Goal: Information Seeking & Learning: Learn about a topic

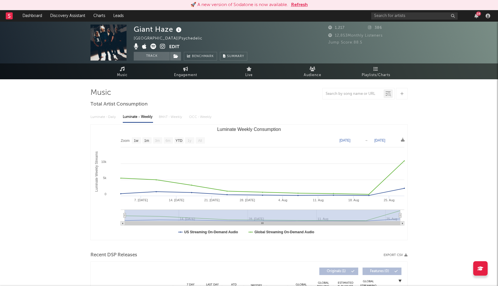
select select "1w"
click at [297, 3] on button "Refresh" at bounding box center [299, 4] width 17 height 7
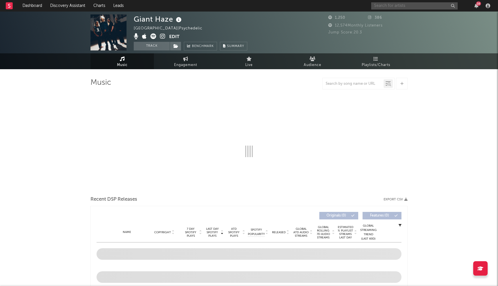
click at [396, 4] on input "text" at bounding box center [414, 5] width 86 height 7
select select "1w"
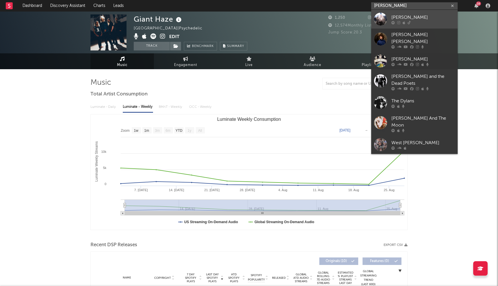
type input "dylan th"
click at [389, 16] on link "Dylan Thom" at bounding box center [414, 19] width 86 height 19
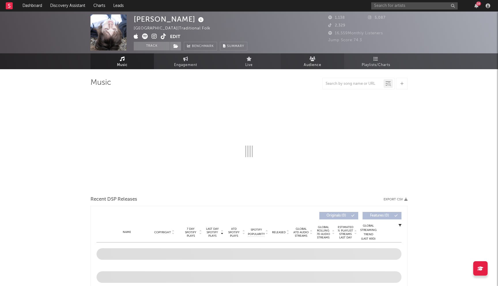
select select "1w"
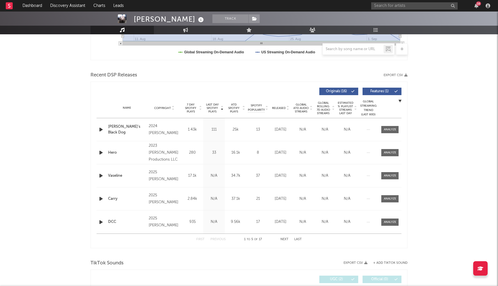
scroll to position [180, 0]
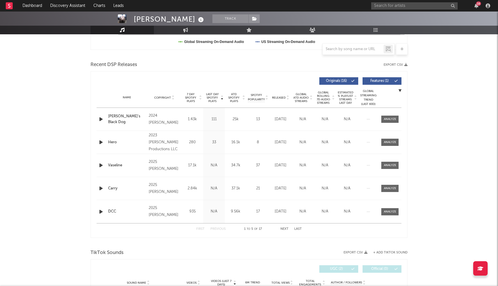
click at [207, 100] on span "Last Day Spotify Plays" at bounding box center [212, 97] width 15 height 10
click at [210, 99] on span "Last Day Spotify Plays" at bounding box center [212, 97] width 15 height 10
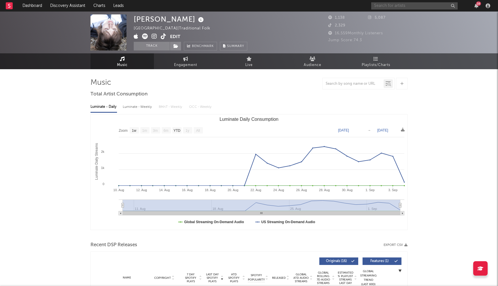
click at [406, 5] on input "text" at bounding box center [414, 5] width 86 height 7
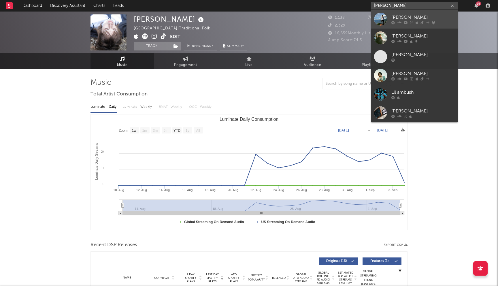
type input "lil mabu"
click at [400, 17] on div "Lil Mabu" at bounding box center [422, 17] width 63 height 7
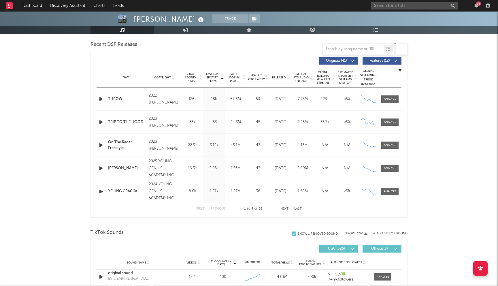
scroll to position [214, 0]
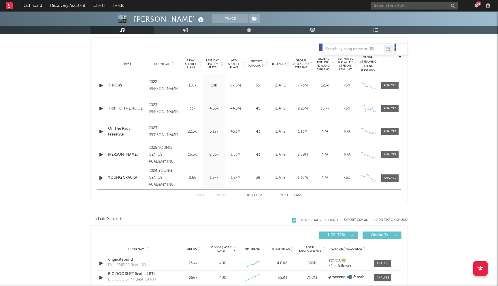
click at [207, 64] on span "Last Day Spotify Plays" at bounding box center [212, 64] width 15 height 10
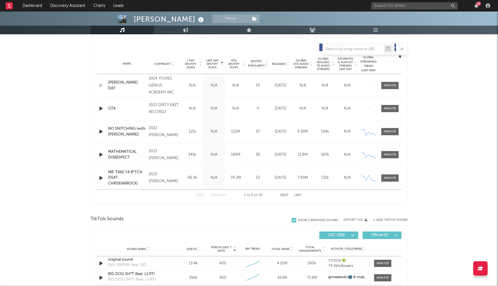
click at [207, 64] on span "Last Day Spotify Plays" at bounding box center [212, 64] width 15 height 10
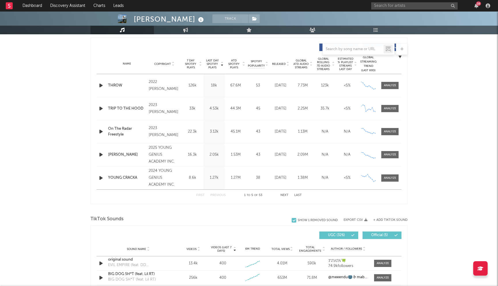
click at [284, 196] on button "Next" at bounding box center [284, 195] width 8 height 3
click at [214, 195] on button "Previous" at bounding box center [217, 195] width 15 height 3
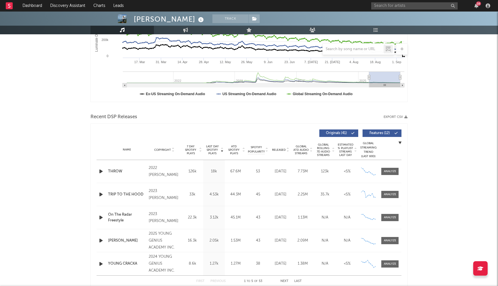
scroll to position [0, 0]
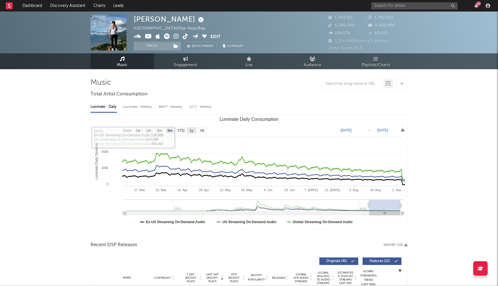
click at [193, 131] on text "1y" at bounding box center [192, 130] width 4 height 4
select select "1y"
type input "2024-09-06"
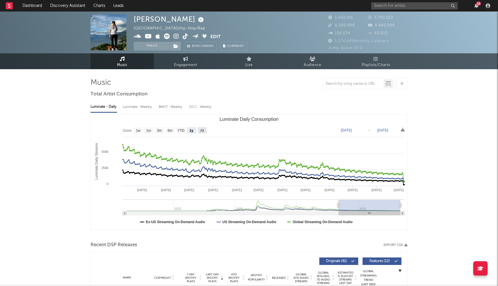
click at [199, 131] on rect "Luminate Daily Consumption" at bounding box center [202, 130] width 9 height 6
select select "All"
type input "2021-03-31"
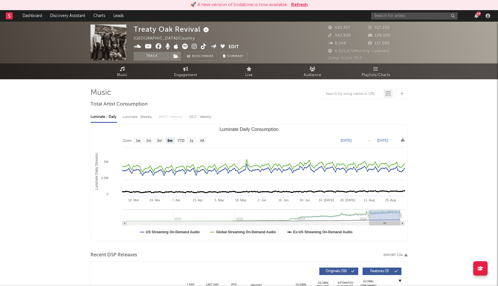
select select "6m"
click at [294, 6] on button "Refresh" at bounding box center [299, 4] width 17 height 7
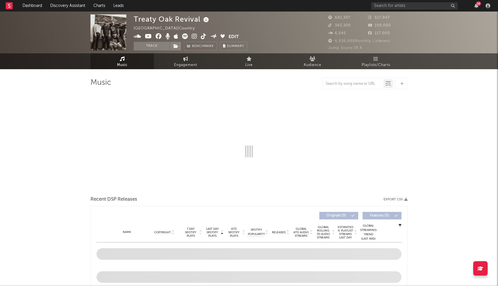
select select "6m"
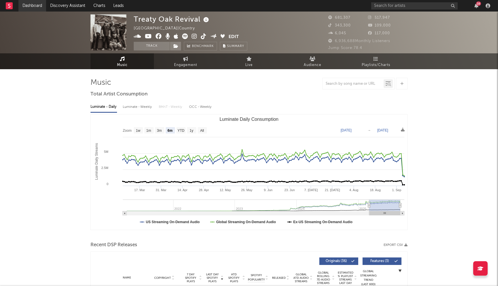
click at [36, 8] on link "Dashboard" at bounding box center [32, 6] width 28 height 12
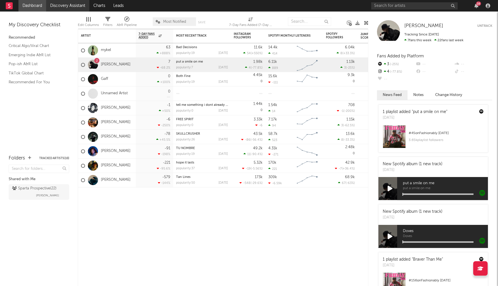
click at [71, 7] on link "Discovery Assistant" at bounding box center [67, 6] width 43 height 12
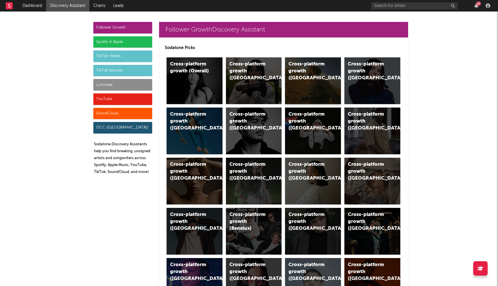
click at [317, 73] on div "Cross-platform growth (US)" at bounding box center [307, 71] width 39 height 21
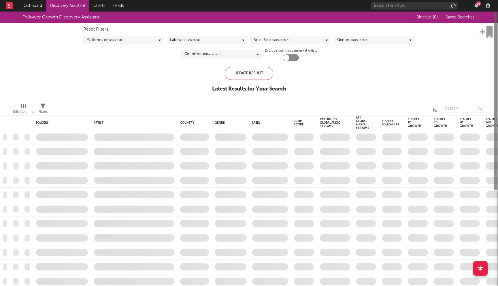
checkbox input "true"
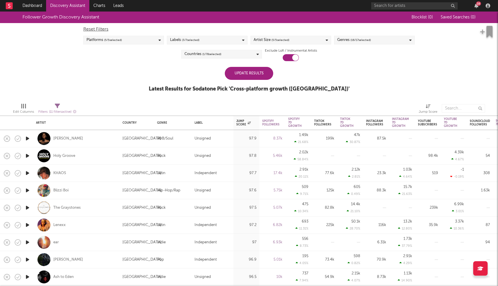
click at [258, 74] on div "Update Results" at bounding box center [249, 73] width 48 height 13
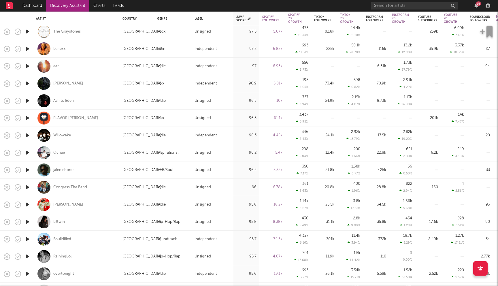
click at [67, 83] on div "[PERSON_NAME]" at bounding box center [68, 83] width 30 height 5
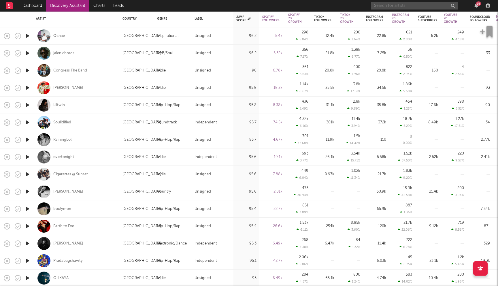
click at [406, 7] on input "text" at bounding box center [414, 5] width 86 height 7
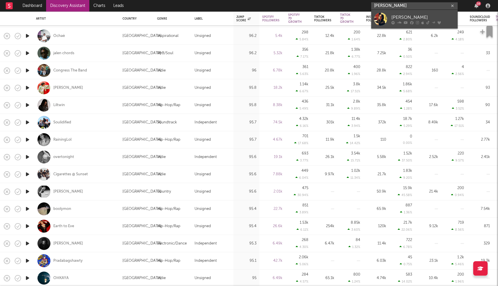
type input "madison hughes"
click at [407, 23] on icon at bounding box center [406, 22] width 4 height 3
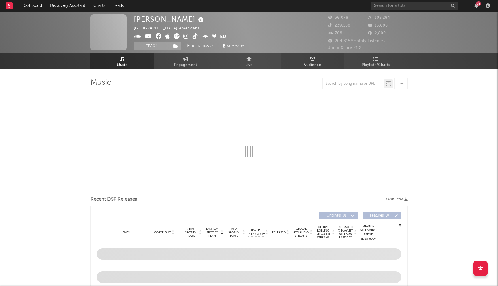
select select "6m"
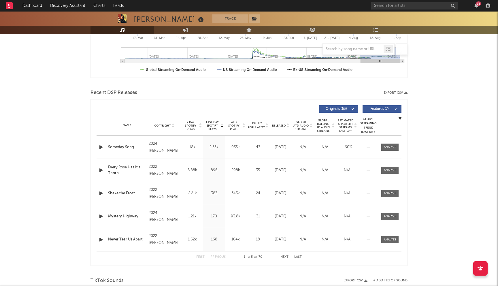
scroll to position [192, 0]
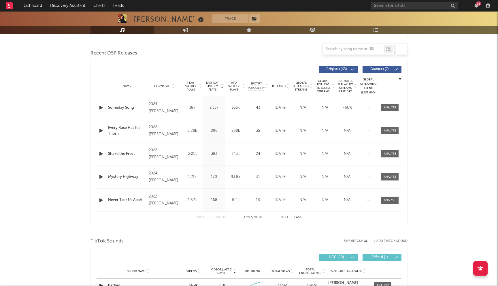
click at [211, 86] on span "Last Day Spotify Plays" at bounding box center [212, 86] width 15 height 10
click at [288, 218] on button "Next" at bounding box center [284, 217] width 8 height 3
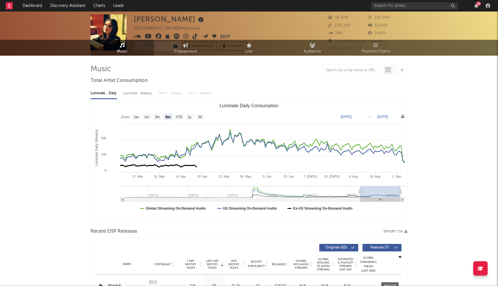
scroll to position [0, 0]
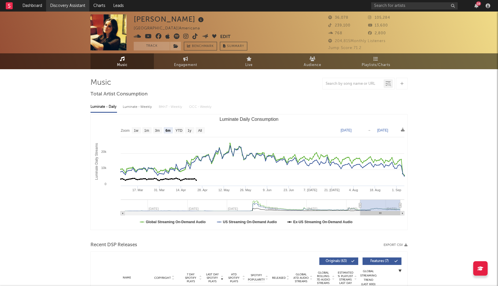
click at [68, 7] on link "Discovery Assistant" at bounding box center [67, 6] width 43 height 12
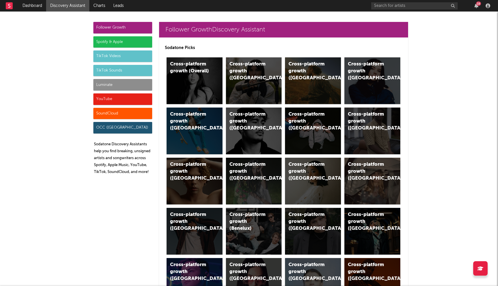
click at [114, 42] on div "Spotify & Apple" at bounding box center [122, 42] width 59 height 12
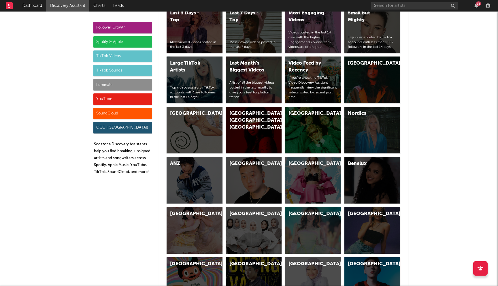
scroll to position [1394, 0]
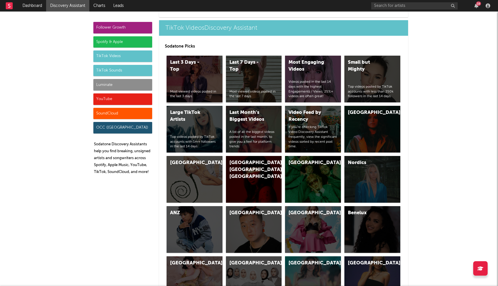
click at [203, 59] on div "Last 3 Days - Top Most viewed videos posted in the last 3 days." at bounding box center [195, 79] width 56 height 47
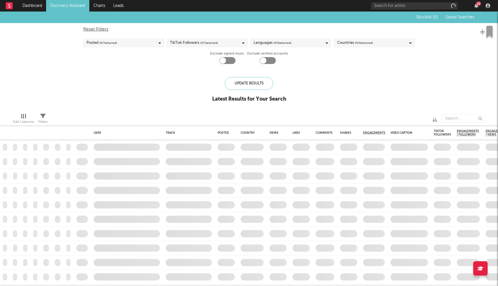
checkbox input "true"
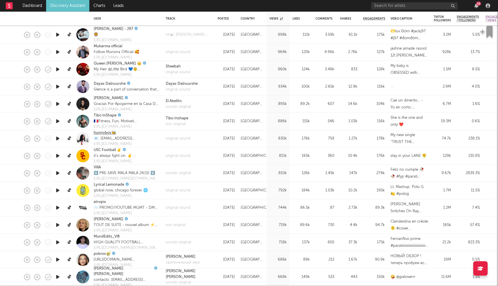
click at [99, 133] on link "hunnyboy🐝" at bounding box center [105, 133] width 22 height 6
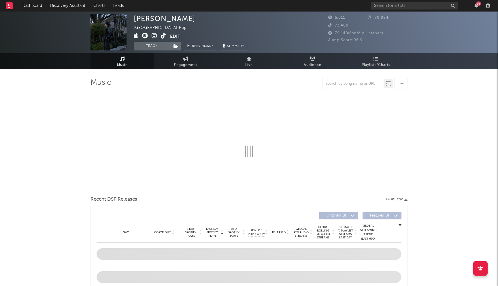
select select "1w"
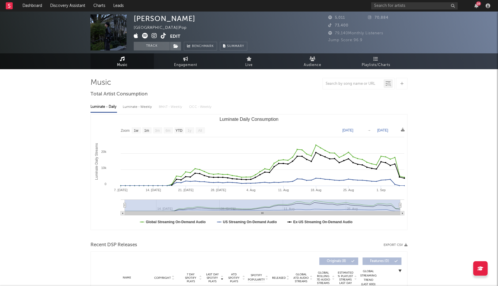
click at [154, 36] on icon at bounding box center [154, 36] width 5 height 6
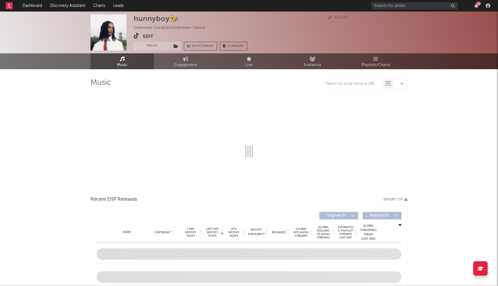
select select "1w"
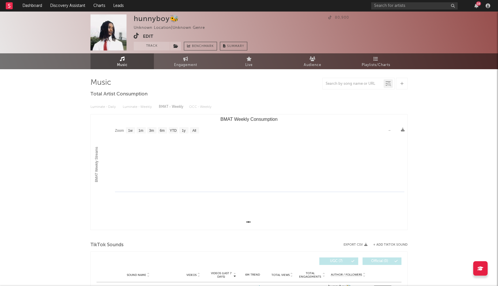
click at [154, 20] on div "hunnyboy🐝" at bounding box center [156, 18] width 45 height 8
copy div "hunnyboy"
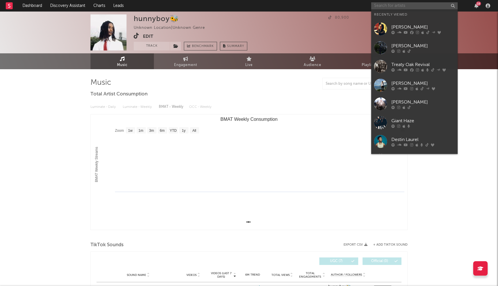
click at [402, 8] on input "text" at bounding box center [414, 5] width 86 height 7
paste input "[PERSON_NAME]"
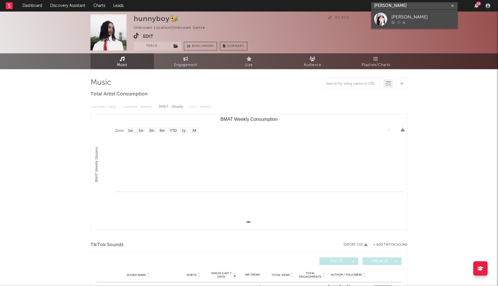
type input "[PERSON_NAME]"
click at [392, 18] on div "[PERSON_NAME]" at bounding box center [422, 17] width 63 height 7
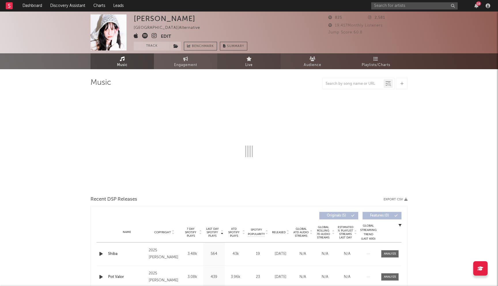
select select "1w"
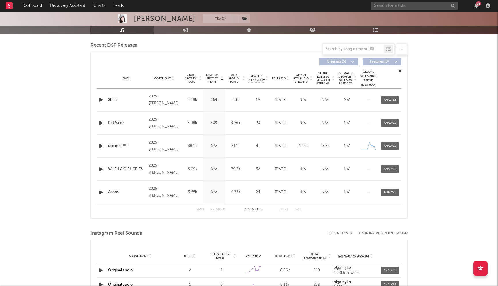
scroll to position [186, 0]
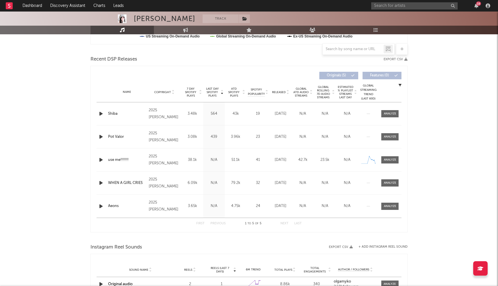
click at [209, 92] on span "Last Day Spotify Plays" at bounding box center [212, 92] width 15 height 10
click at [398, 6] on input "text" at bounding box center [414, 5] width 86 height 7
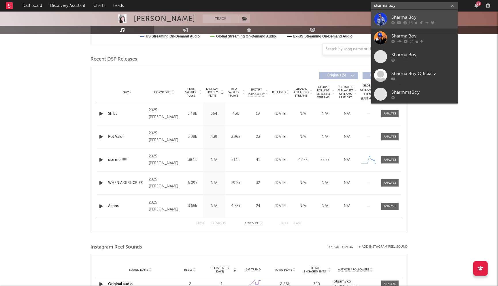
type input "sharma boy"
click at [408, 24] on div at bounding box center [422, 22] width 63 height 3
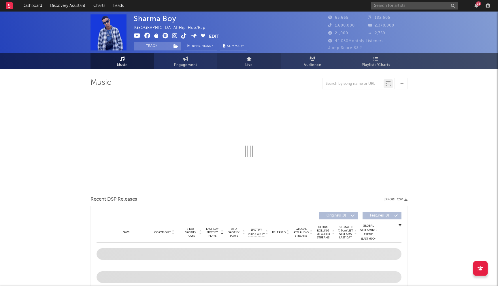
select select "6m"
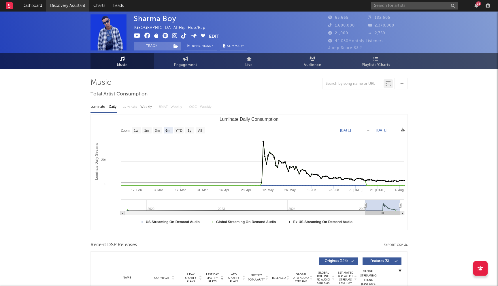
click at [71, 1] on link "Discovery Assistant" at bounding box center [67, 6] width 43 height 12
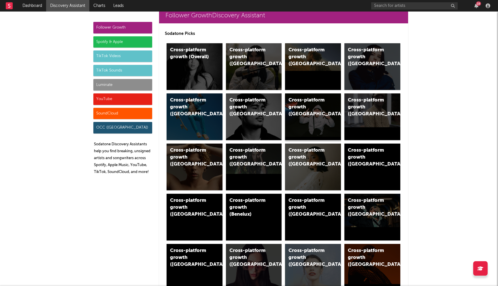
scroll to position [69, 0]
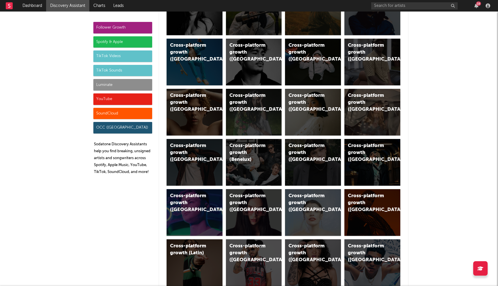
click at [106, 41] on div "Spotify & Apple" at bounding box center [122, 42] width 59 height 12
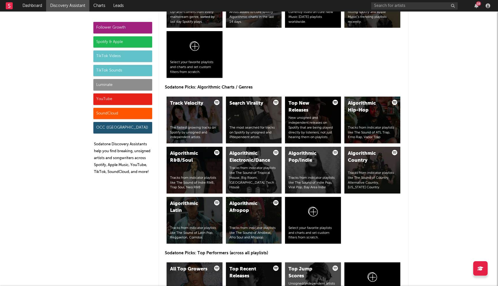
scroll to position [657, 0]
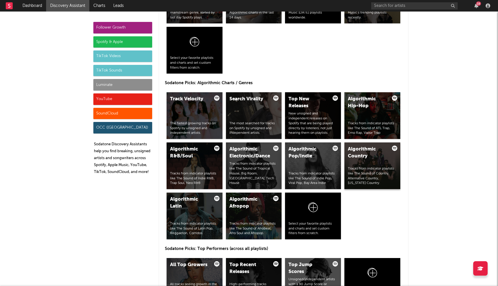
click at [361, 152] on div "Algorithmic Country" at bounding box center [367, 153] width 39 height 14
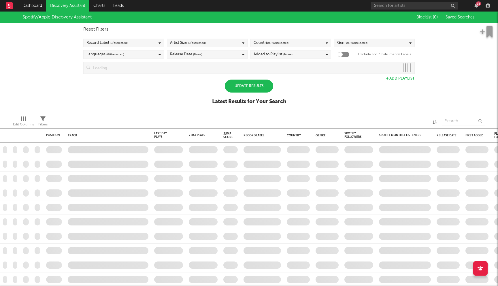
checkbox input "true"
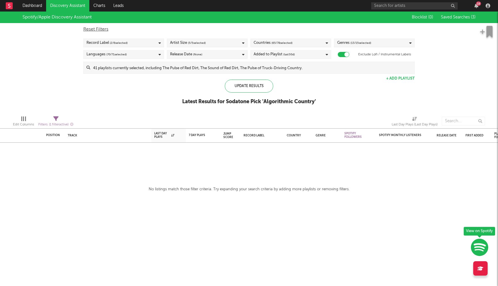
click at [197, 58] on div "Release Date (None)" at bounding box center [207, 54] width 81 height 9
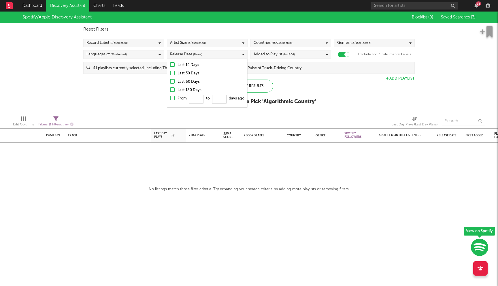
click at [190, 74] on div "Last 30 Days" at bounding box center [210, 73] width 67 height 7
click at [170, 74] on input "Last 30 Days" at bounding box center [170, 73] width 0 height 7
click at [134, 88] on div "Spotify/Apple Discovery Assistant Blocklist ( 0 ) Saved Searches ( 3 ) Reset Fi…" at bounding box center [249, 61] width 498 height 99
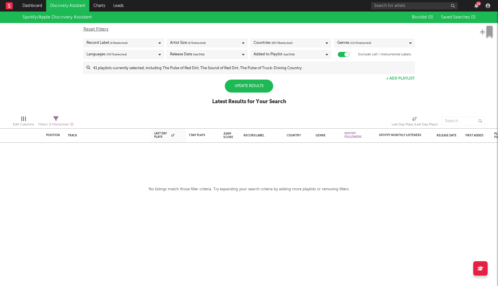
click at [244, 84] on div "Update Results" at bounding box center [249, 86] width 48 height 13
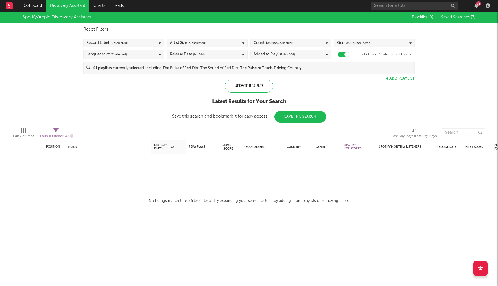
click at [195, 65] on input at bounding box center [252, 68] width 324 height 12
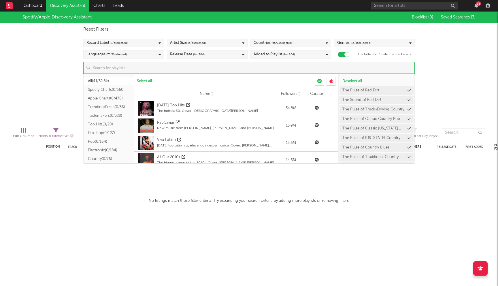
scroll to position [77, 0]
click at [105, 82] on button "Country ( 0/76 )" at bounding box center [109, 81] width 50 height 9
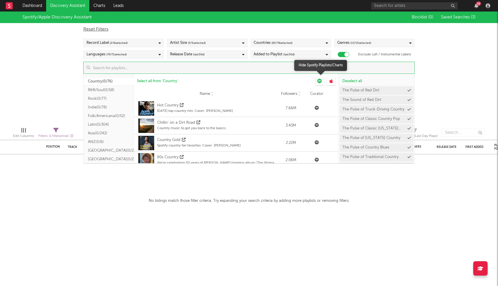
click at [318, 81] on icon at bounding box center [319, 81] width 5 height 5
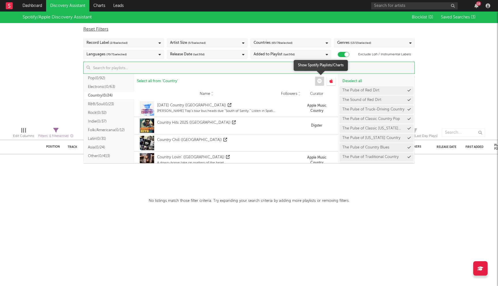
click at [320, 82] on icon at bounding box center [319, 81] width 5 height 5
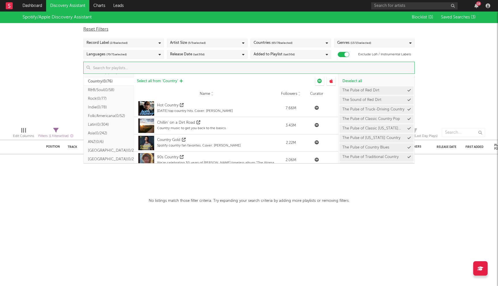
click at [160, 82] on span "Select all from ' Country '" at bounding box center [157, 81] width 41 height 4
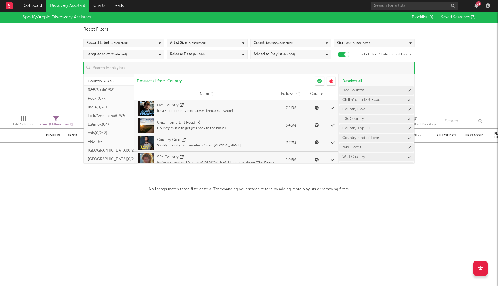
click at [57, 75] on div "Spotify/Apple Discovery Assistant Blocklist ( 0 ) Saved Searches ( 3 ) Reset Fi…" at bounding box center [249, 61] width 498 height 99
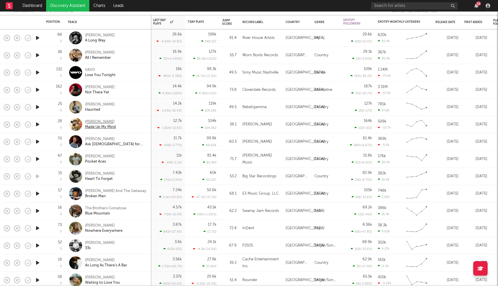
click at [96, 123] on div "Tyler Rich" at bounding box center [100, 121] width 31 height 5
click at [99, 137] on div "Canaan Cox" at bounding box center [116, 139] width 62 height 5
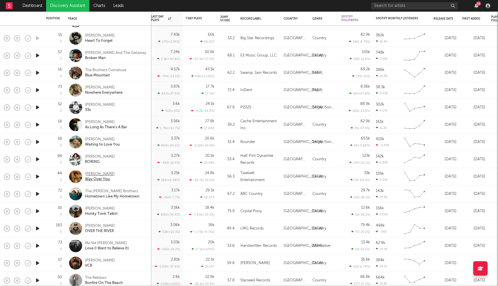
click at [90, 173] on div "Roman Alexander" at bounding box center [100, 173] width 30 height 5
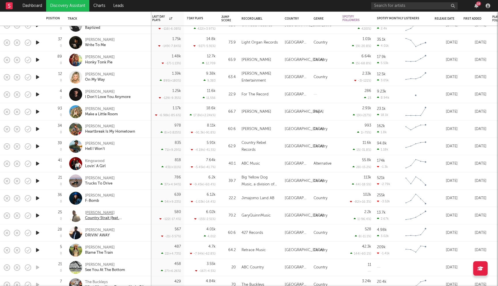
click at [99, 213] on div "Gary Quinn" at bounding box center [116, 212] width 62 height 5
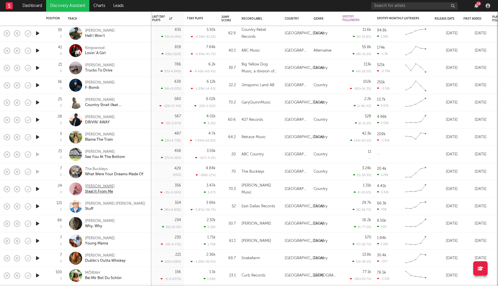
click at [95, 188] on div "Alex Hughes" at bounding box center [100, 186] width 30 height 5
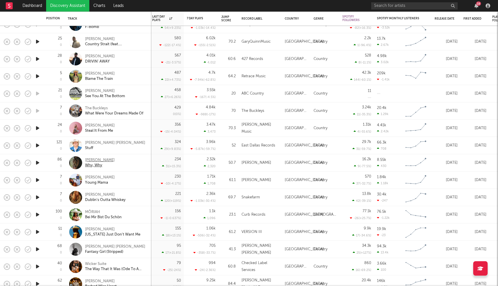
click at [101, 158] on div "Emily Brooke" at bounding box center [100, 160] width 30 height 5
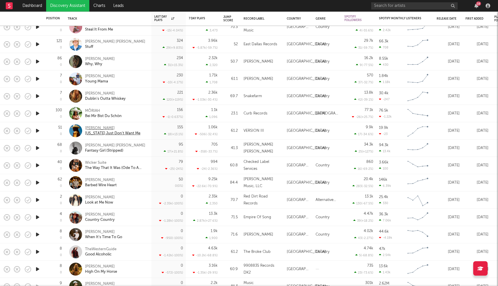
click at [90, 127] on div "Antwane Tyler" at bounding box center [112, 128] width 55 height 5
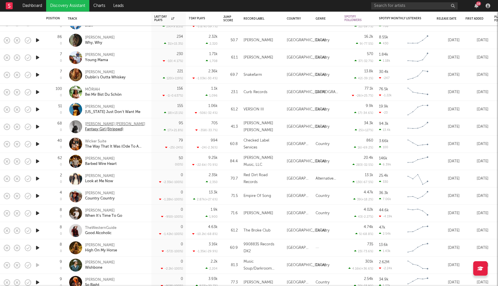
click at [99, 126] on div "Jillian Jacqueline" at bounding box center [115, 124] width 60 height 5
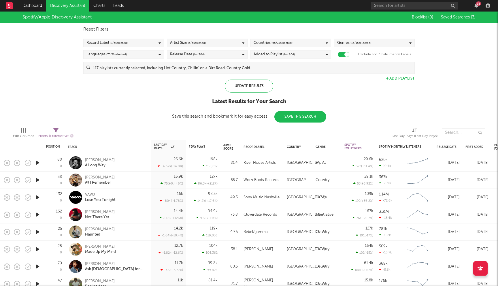
click at [65, 7] on link "Discovery Assistant" at bounding box center [67, 6] width 43 height 12
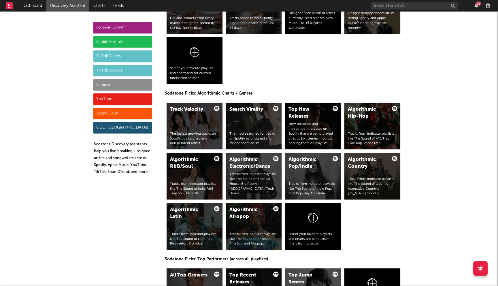
scroll to position [663, 0]
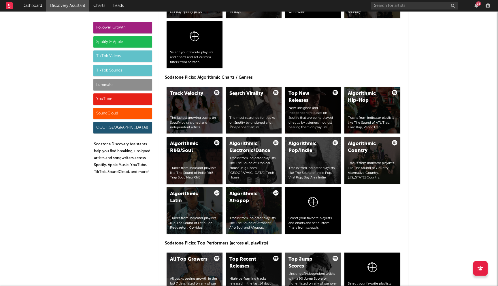
click at [212, 169] on div "Tracks from indicator playlists like The Sound of Indie R&B, Trap Soul, Neo R&B" at bounding box center [194, 173] width 49 height 14
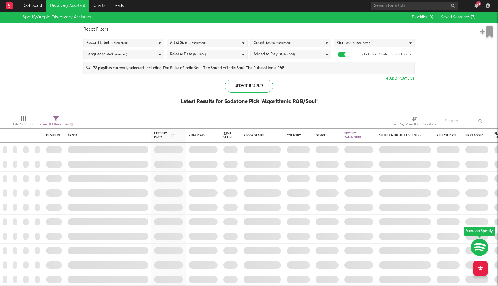
checkbox input "true"
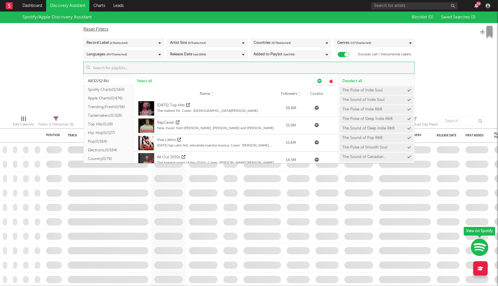
click at [207, 70] on input at bounding box center [252, 68] width 324 height 12
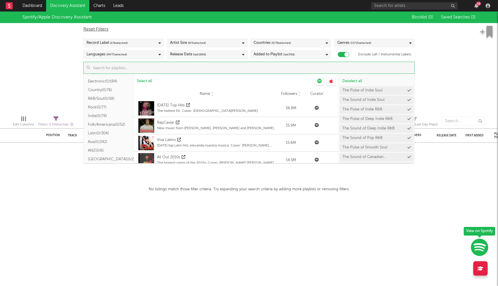
click at [107, 98] on button "R&B/Soul ( 0/58 )" at bounding box center [109, 98] width 50 height 9
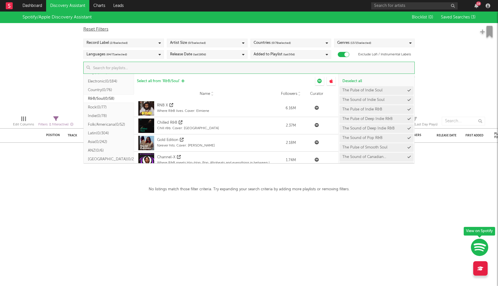
click at [161, 81] on span "Select all from ' R&B/Soul '" at bounding box center [158, 81] width 43 height 4
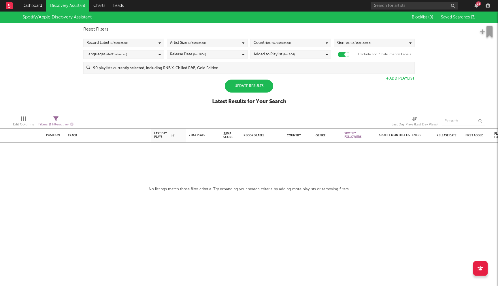
click at [47, 63] on div "Spotify/Apple Discovery Assistant Blocklist ( 0 ) Saved Searches ( 3 ) Reset Fi…" at bounding box center [249, 61] width 498 height 99
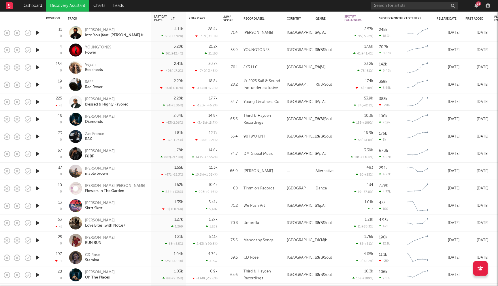
click at [105, 169] on div "Jahson Paynter" at bounding box center [100, 168] width 30 height 5
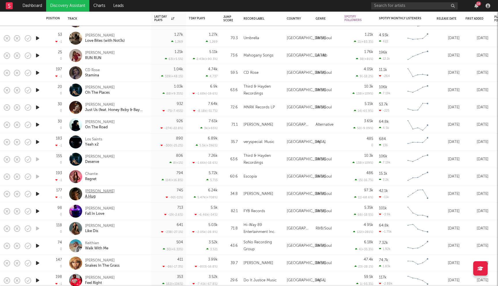
click at [100, 189] on div "Tiara Thomas" at bounding box center [100, 191] width 30 height 5
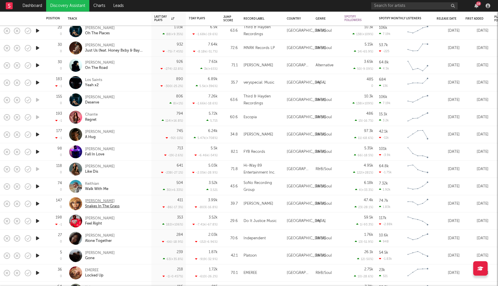
click at [95, 200] on div "Alex Mali" at bounding box center [102, 200] width 35 height 5
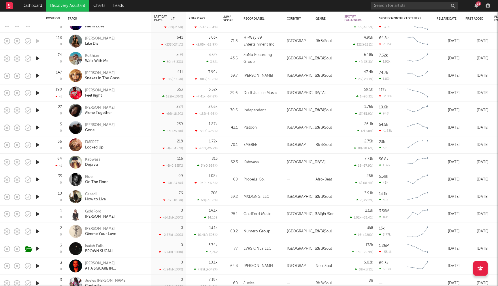
click at [95, 211] on div "GoldFord" at bounding box center [100, 211] width 30 height 5
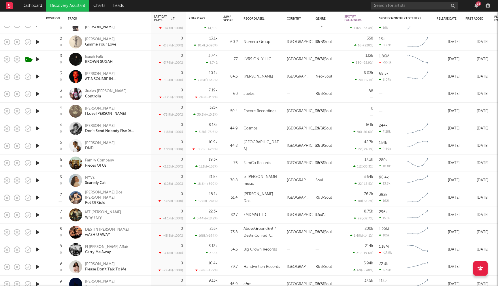
click at [108, 159] on div "Family Company" at bounding box center [99, 160] width 29 height 5
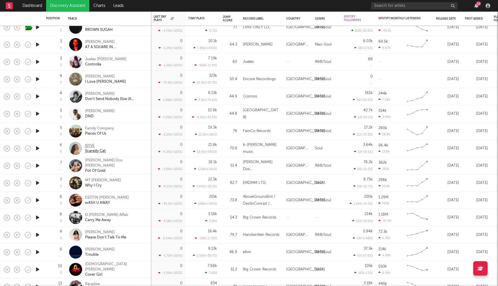
click at [89, 144] on div "NYVE" at bounding box center [95, 145] width 21 height 5
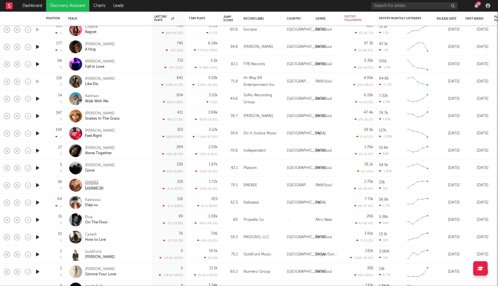
click at [95, 182] on div "EMEREE" at bounding box center [94, 182] width 18 height 5
click at [104, 147] on div "Felicia Temple" at bounding box center [100, 147] width 30 height 5
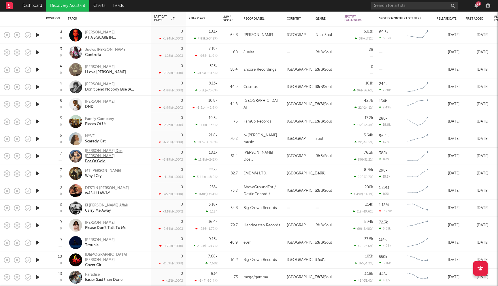
click at [120, 155] on div "Charlotte Dos Santos" at bounding box center [116, 153] width 62 height 10
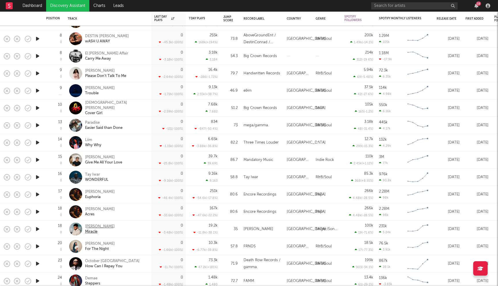
click at [100, 227] on div "Ady Suleiman" at bounding box center [100, 226] width 30 height 5
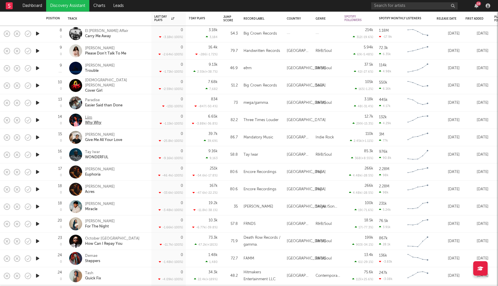
click at [88, 118] on div "Liim" at bounding box center [93, 117] width 16 height 5
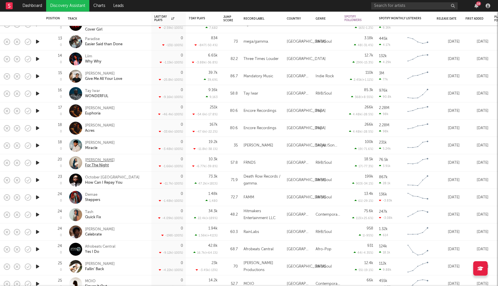
click at [87, 160] on div "Liza" at bounding box center [100, 160] width 30 height 5
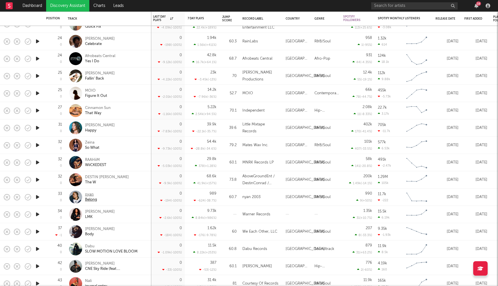
click at [93, 196] on div "nyan" at bounding box center [91, 194] width 12 height 5
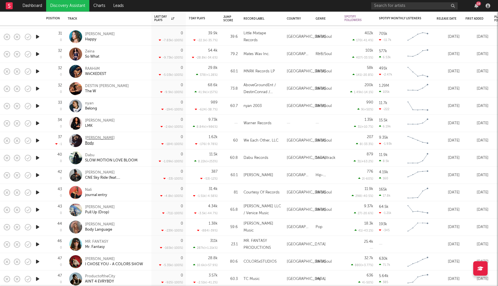
click at [101, 139] on div "André Mego" at bounding box center [100, 137] width 30 height 5
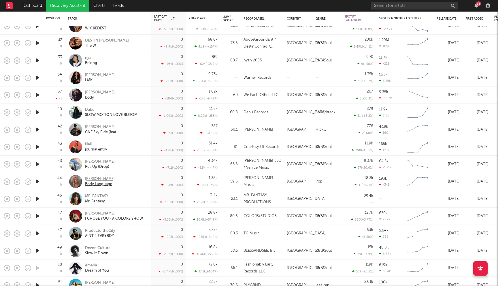
click at [108, 179] on div "Jasmine Clarke" at bounding box center [100, 178] width 30 height 5
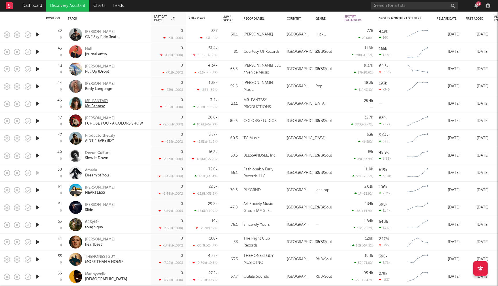
click at [105, 101] on div "MR. FANTASY" at bounding box center [96, 101] width 23 height 5
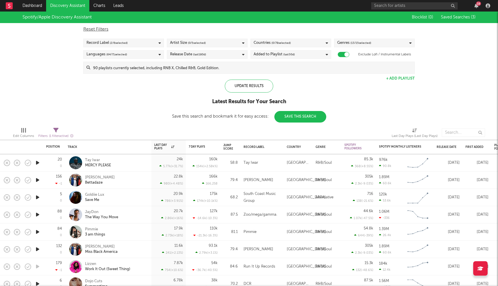
click at [58, 6] on link "Discovery Assistant" at bounding box center [67, 6] width 43 height 12
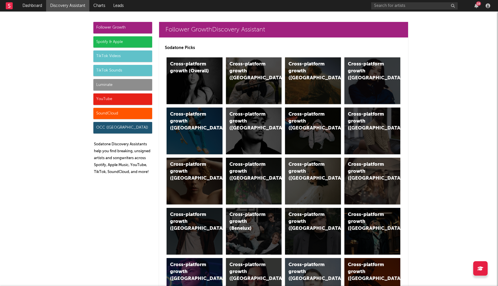
click at [126, 42] on div "Spotify & Apple" at bounding box center [122, 42] width 59 height 12
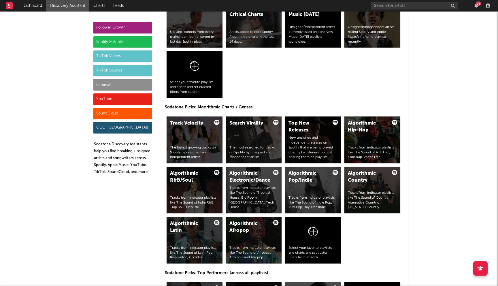
scroll to position [665, 0]
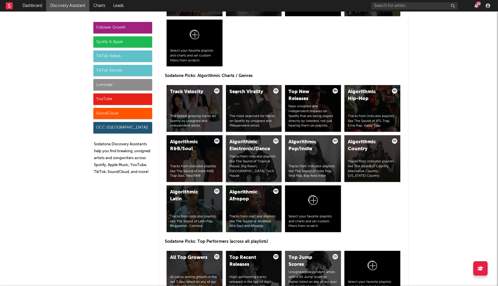
click at [252, 157] on div "Algorithmic Electronic/Dance Tracks from indicator playlists like The Sound of …" at bounding box center [254, 158] width 56 height 47
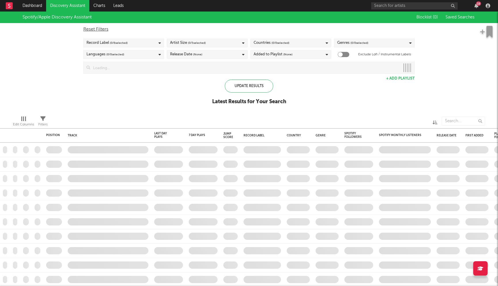
checkbox input "true"
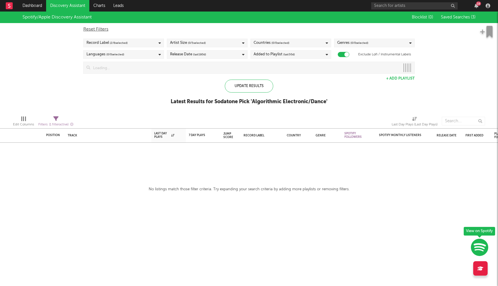
click at [219, 45] on div "Artist Size ( 0 / 5 selected)" at bounding box center [207, 43] width 81 height 9
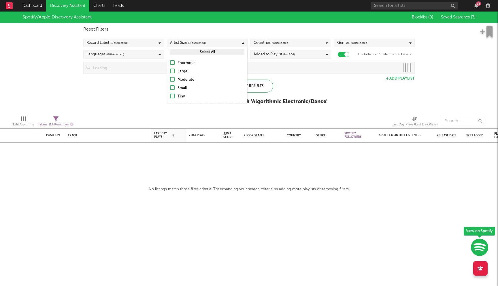
click at [193, 79] on div "Moderate" at bounding box center [210, 79] width 67 height 7
click at [170, 79] on input "Moderate" at bounding box center [170, 79] width 0 height 7
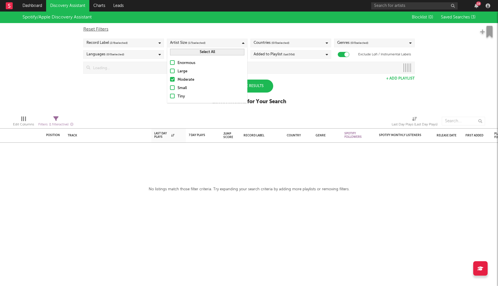
click at [189, 88] on div "Small" at bounding box center [210, 88] width 67 height 7
click at [170, 88] on input "Small" at bounding box center [170, 88] width 0 height 7
click at [184, 98] on div "Tiny" at bounding box center [210, 96] width 67 height 7
click at [170, 98] on input "Tiny" at bounding box center [170, 96] width 0 height 7
click at [131, 97] on div "Spotify/Apple Discovery Assistant Blocklist ( 0 ) Saved Searches ( 3 ) Reset Fi…" at bounding box center [249, 61] width 498 height 99
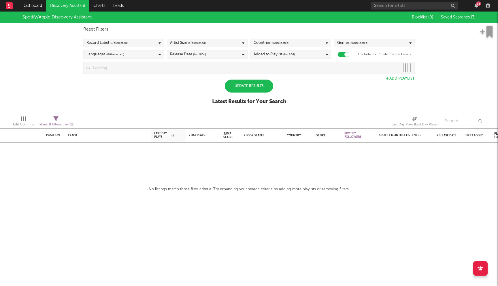
click at [289, 44] on span "( 0 / 0 selected)" at bounding box center [280, 42] width 18 height 7
click at [377, 95] on div "Spotify/Apple Discovery Assistant Blocklist ( 0 ) Saved Searches ( 3 ) Reset Fi…" at bounding box center [249, 61] width 498 height 99
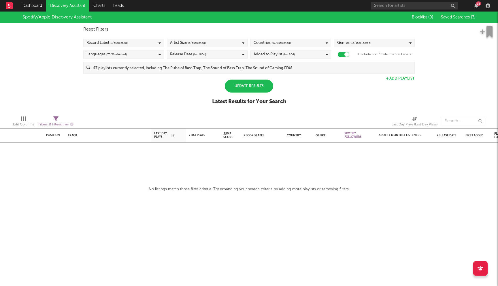
click at [318, 44] on div "Countries ( 0 / 78 selected)" at bounding box center [290, 43] width 81 height 9
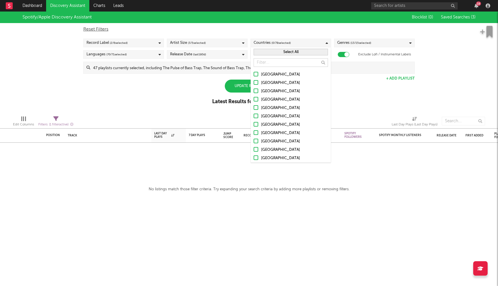
click at [292, 51] on button "Select All" at bounding box center [291, 52] width 74 height 7
click at [382, 106] on div "Spotify/Apple Discovery Assistant Blocklist ( 0 ) Saved Searches ( 3 ) Reset Fi…" at bounding box center [249, 61] width 498 height 99
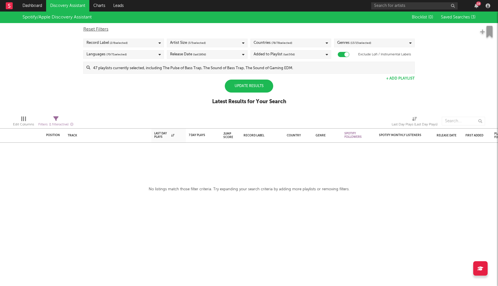
click at [280, 54] on div "Added to Playlist (last 30 d)" at bounding box center [274, 54] width 41 height 7
click at [162, 101] on div "Spotify/Apple Discovery Assistant Blocklist ( 0 ) Saved Searches ( 3 ) Reset Fi…" at bounding box center [249, 61] width 498 height 99
click at [253, 83] on div "Update Results" at bounding box center [249, 86] width 48 height 13
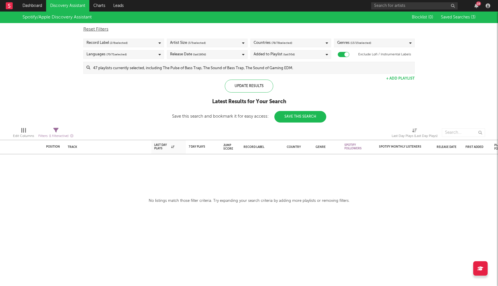
click at [225, 67] on input at bounding box center [252, 68] width 324 height 12
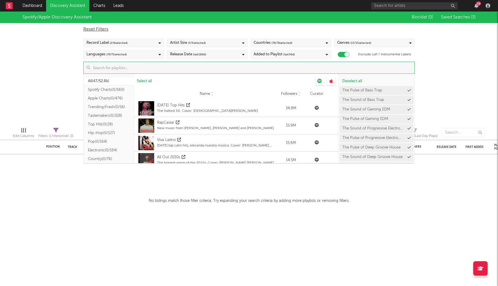
scroll to position [56, 0]
click at [109, 92] on button "Electronic ( 0/184 )" at bounding box center [109, 94] width 50 height 9
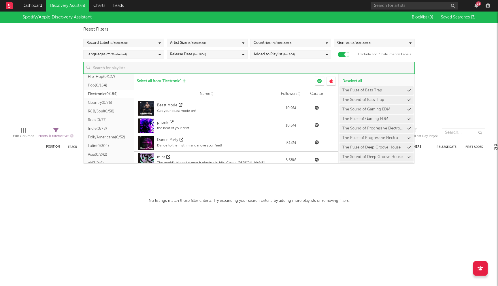
click at [166, 80] on span "Select all from ' Electronic '" at bounding box center [159, 81] width 44 height 4
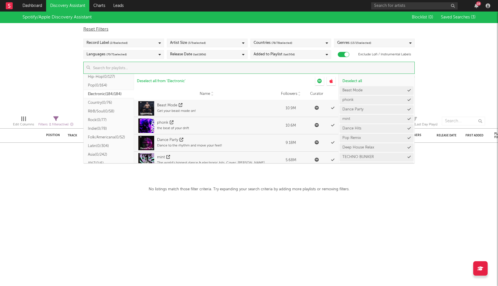
click at [44, 77] on div "Spotify/Apple Discovery Assistant Blocklist ( 0 ) Saved Searches ( 3 ) Reset Fi…" at bounding box center [249, 61] width 498 height 99
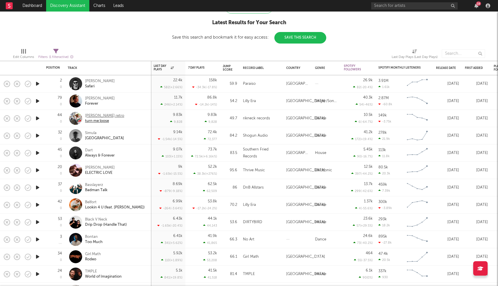
click at [88, 116] on div "ricky retro" at bounding box center [104, 115] width 39 height 5
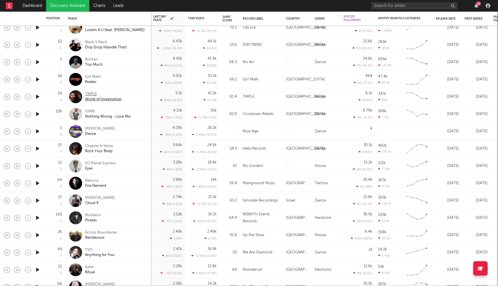
click at [91, 93] on div "TMPLE" at bounding box center [103, 94] width 37 height 5
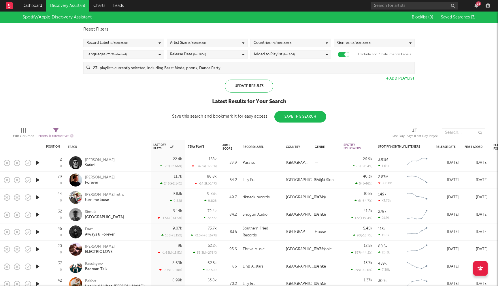
click at [307, 45] on div "Countries ( 78 / 78 selected)" at bounding box center [290, 43] width 81 height 9
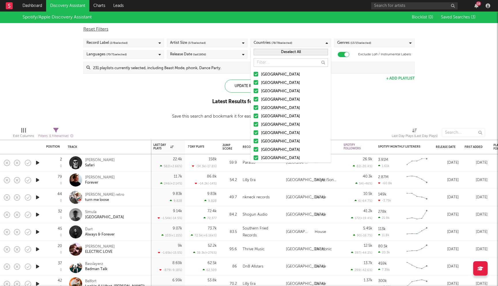
click at [286, 52] on button "Deselect All" at bounding box center [291, 52] width 74 height 7
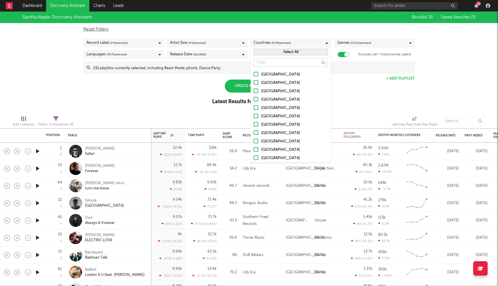
click at [256, 73] on div at bounding box center [256, 74] width 5 height 5
click at [254, 73] on input "[GEOGRAPHIC_DATA]" at bounding box center [254, 74] width 0 height 7
click at [183, 85] on div "Spotify/Apple Discovery Assistant Blocklist ( 0 ) Saved Searches ( 3 ) Reset Fi…" at bounding box center [249, 61] width 498 height 99
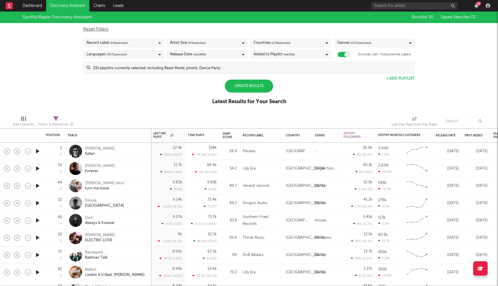
click at [243, 86] on div "Update Results" at bounding box center [249, 86] width 48 height 13
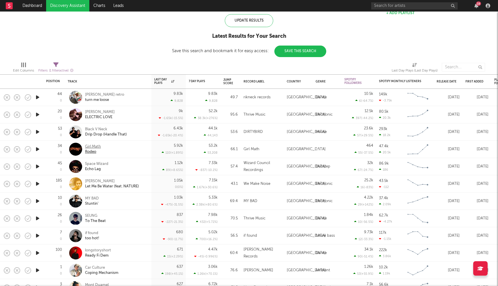
click at [94, 149] on div "Girl Math" at bounding box center [93, 146] width 16 height 5
click at [102, 165] on div "Space Wizard" at bounding box center [96, 163] width 23 height 5
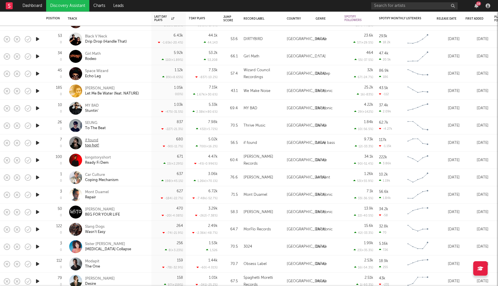
click at [90, 139] on div "if found" at bounding box center [92, 140] width 14 height 5
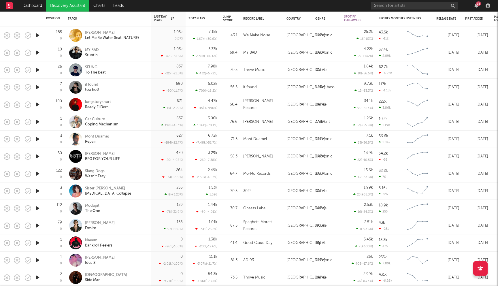
click at [90, 138] on div "Mont Duamel" at bounding box center [97, 136] width 24 height 5
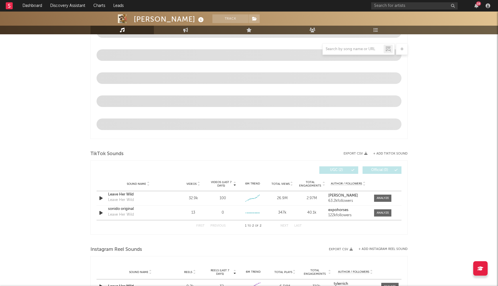
select select "6m"
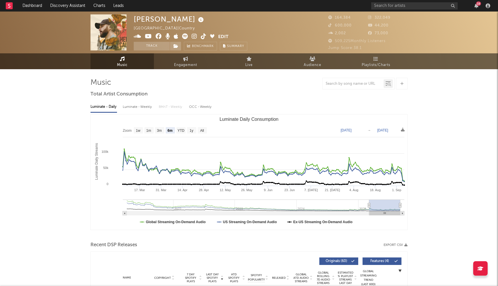
click at [158, 37] on icon at bounding box center [159, 36] width 6 height 6
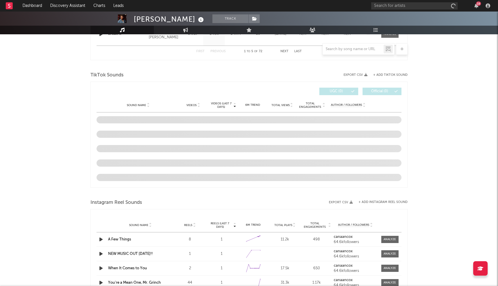
select select "6m"
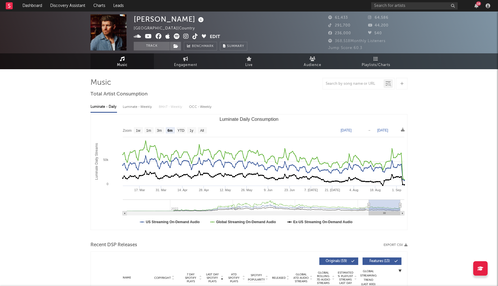
click at [158, 37] on icon at bounding box center [159, 36] width 6 height 6
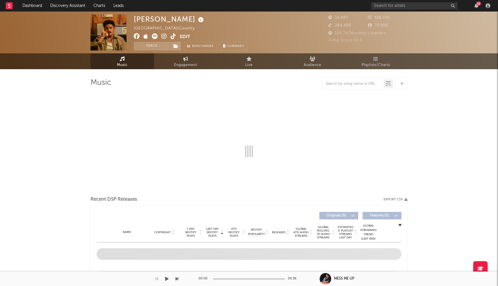
select select "6m"
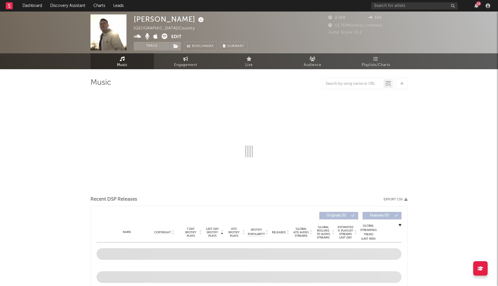
select select "1w"
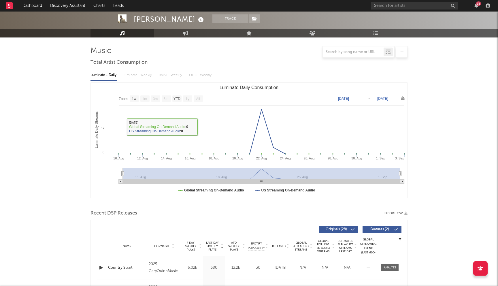
scroll to position [64, 0]
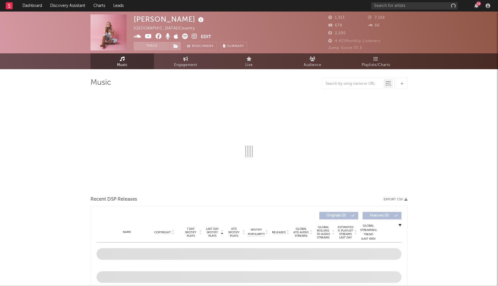
select select "1w"
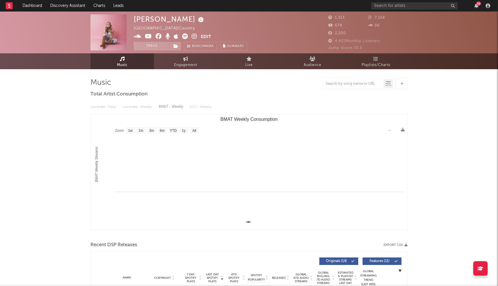
click at [159, 38] on icon at bounding box center [159, 36] width 6 height 6
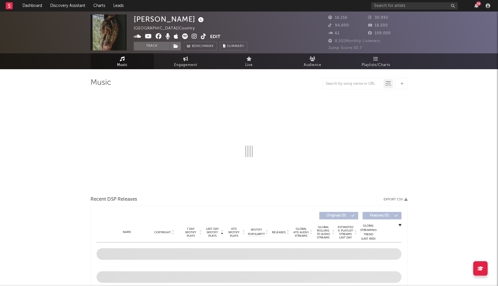
select select "6m"
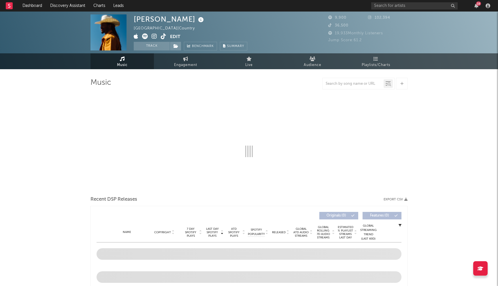
select select "6m"
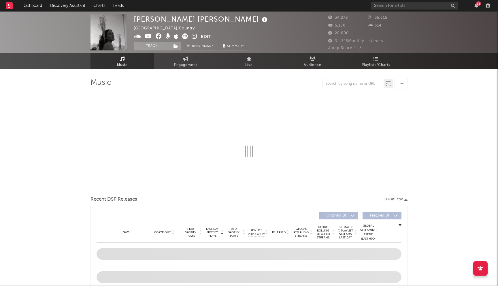
select select "6m"
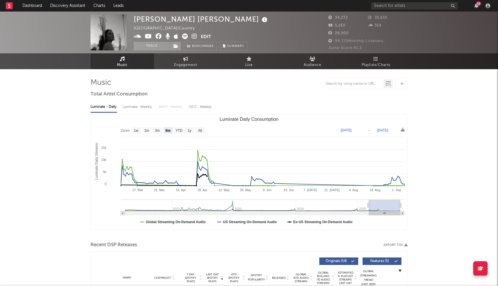
click at [158, 34] on icon at bounding box center [159, 36] width 6 height 6
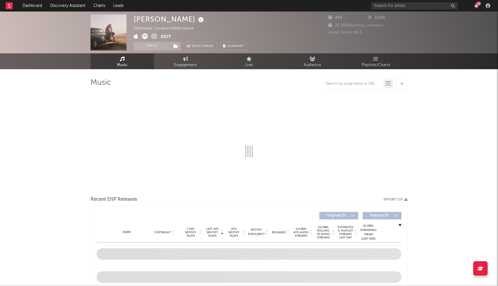
select select "1w"
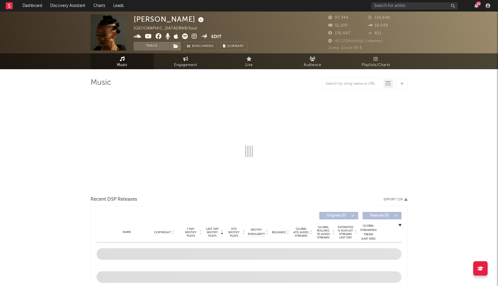
select select "6m"
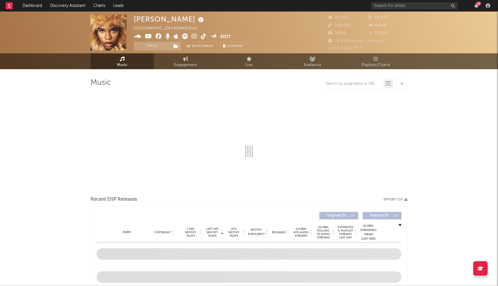
select select "6m"
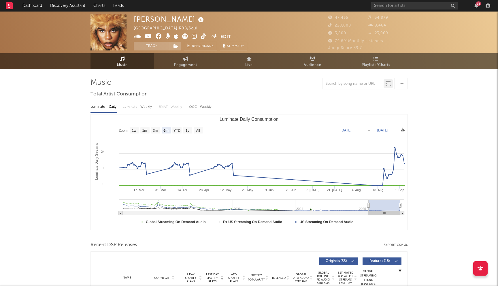
click at [157, 37] on icon at bounding box center [159, 36] width 6 height 6
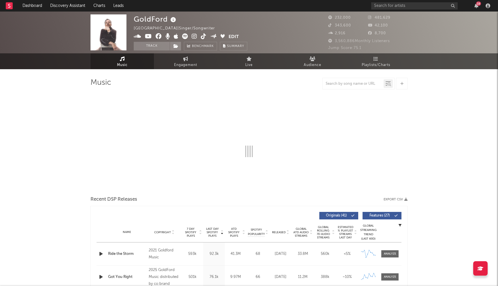
select select "6m"
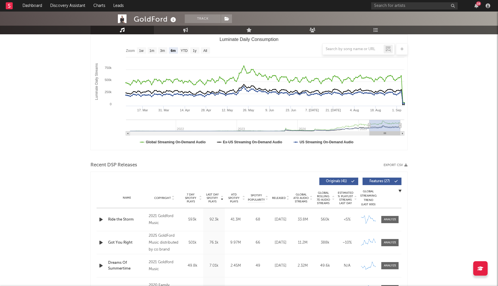
scroll to position [73, 0]
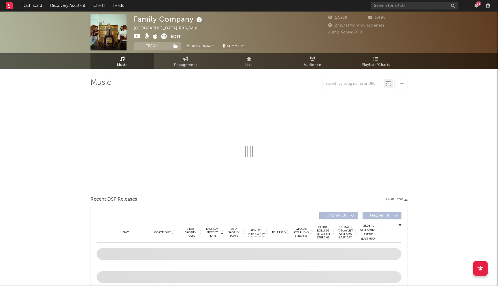
select select "6m"
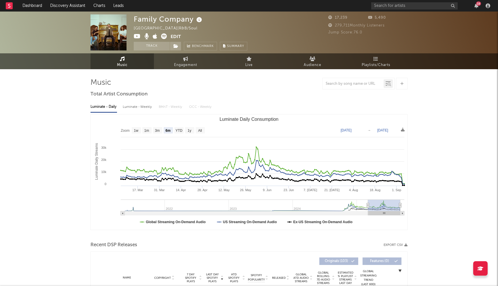
click at [138, 36] on icon at bounding box center [137, 36] width 7 height 6
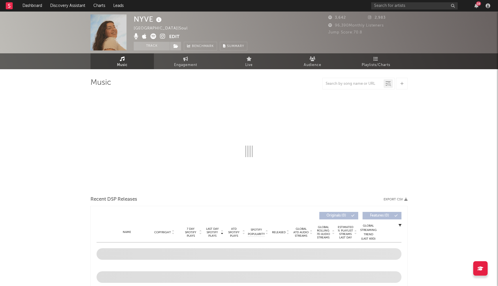
select select "1w"
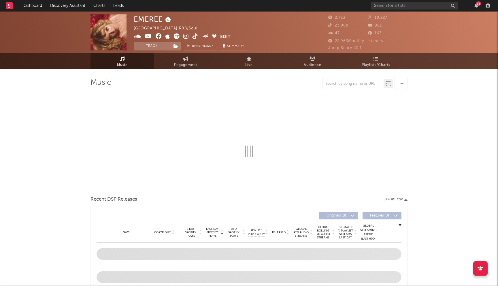
select select "6m"
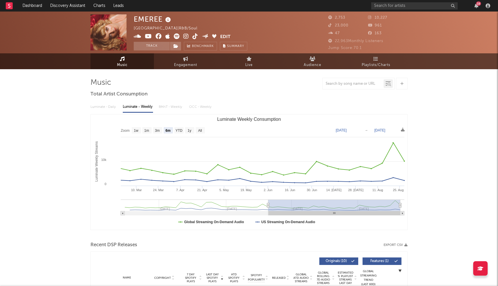
click at [158, 36] on icon at bounding box center [159, 36] width 6 height 6
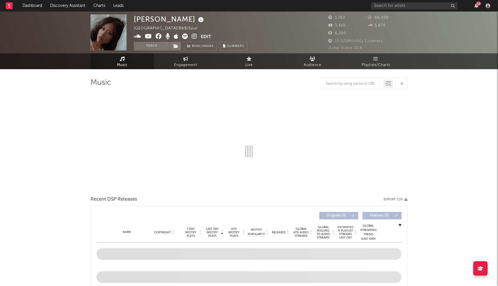
select select "1w"
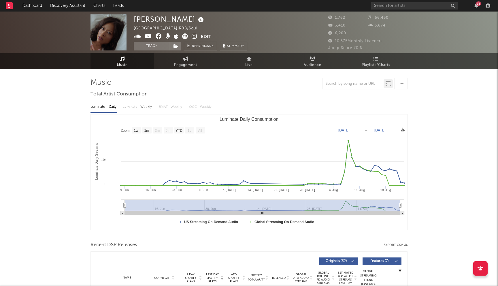
click at [160, 37] on icon at bounding box center [159, 36] width 6 height 6
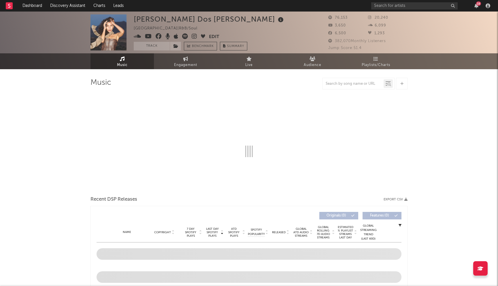
select select "6m"
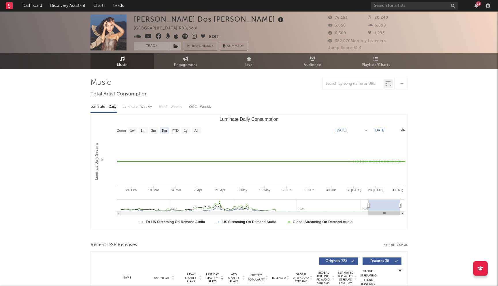
click at [157, 36] on icon at bounding box center [159, 36] width 6 height 6
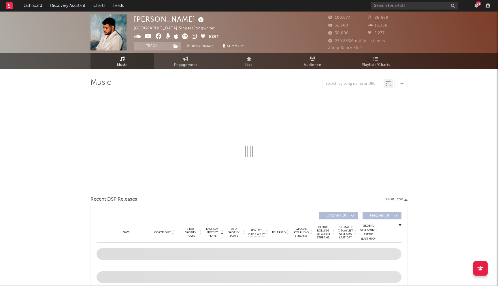
select select "6m"
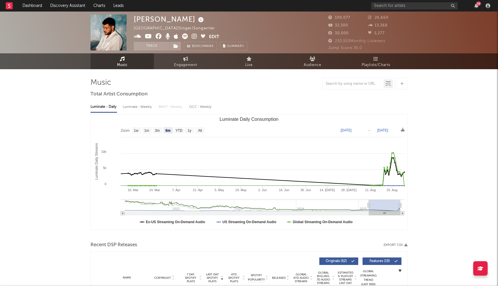
click at [156, 37] on icon at bounding box center [159, 36] width 6 height 6
click at [148, 37] on icon at bounding box center [148, 36] width 7 height 6
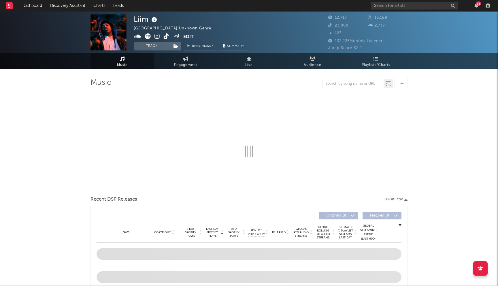
select select "6m"
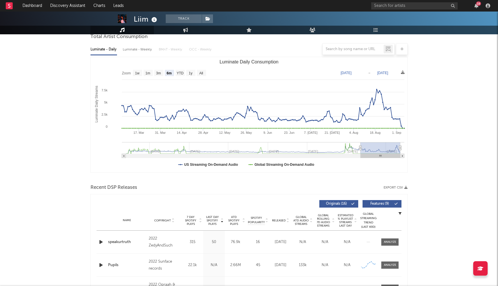
scroll to position [138, 0]
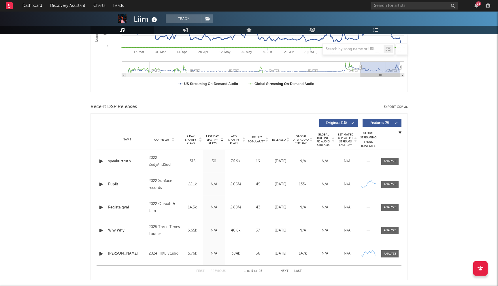
click at [216, 139] on span "Last Day Spotify Plays" at bounding box center [212, 140] width 15 height 10
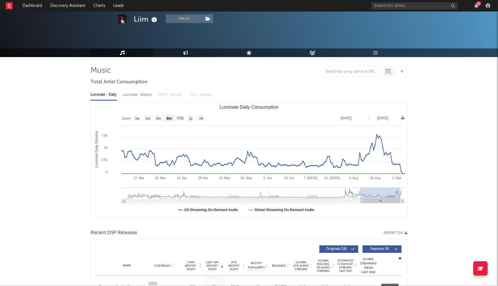
scroll to position [0, 0]
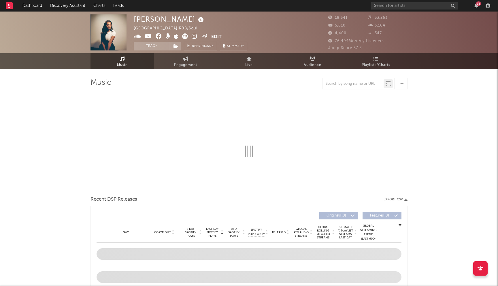
select select "6m"
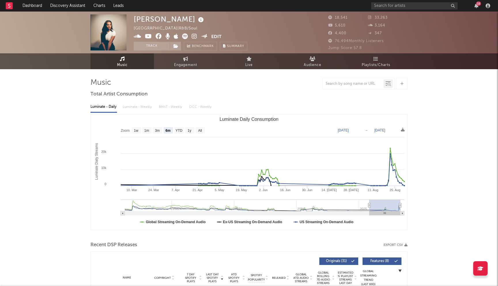
click at [158, 35] on icon at bounding box center [159, 36] width 6 height 6
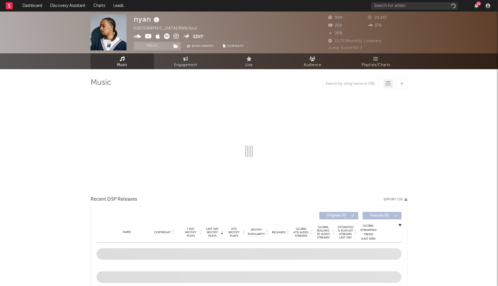
select select "6m"
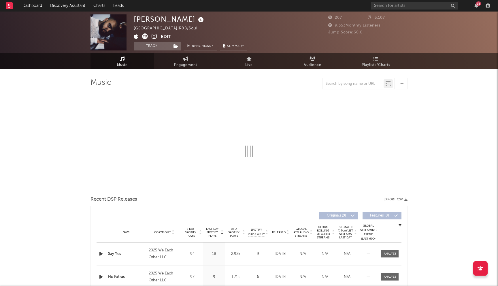
select select "1w"
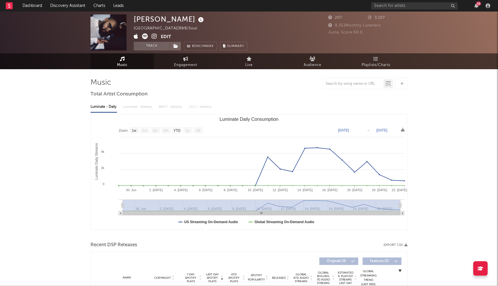
click at [153, 37] on icon at bounding box center [154, 36] width 5 height 6
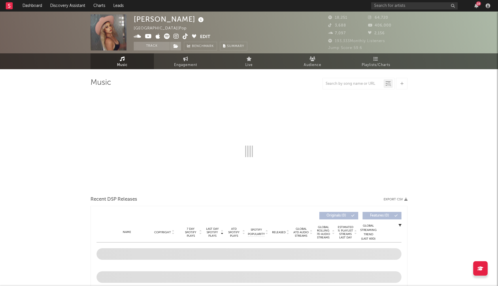
select select "6m"
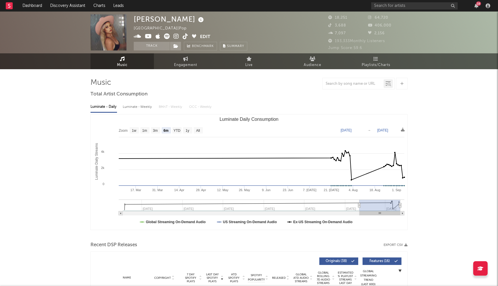
click at [175, 37] on icon at bounding box center [175, 36] width 5 height 6
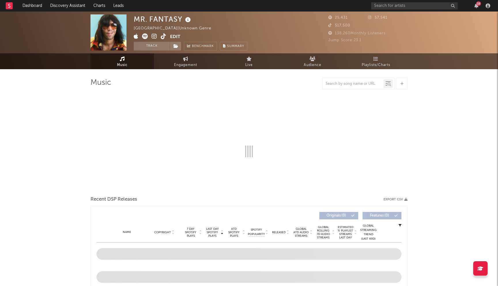
select select "1w"
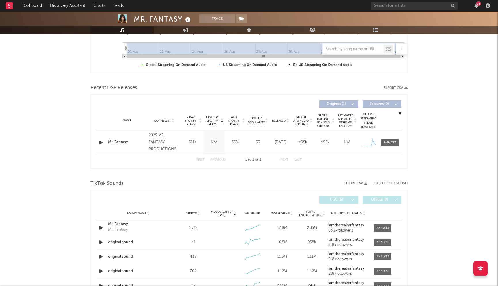
scroll to position [167, 0]
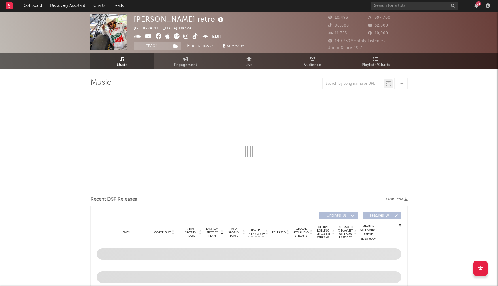
select select "6m"
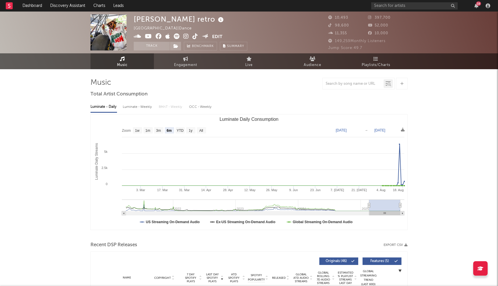
click at [157, 37] on icon at bounding box center [159, 36] width 6 height 6
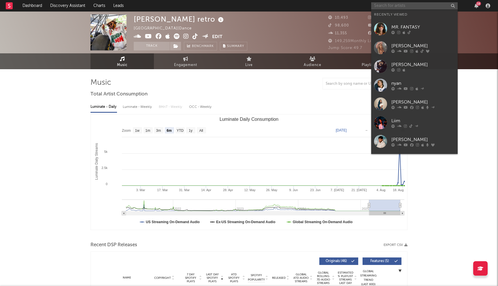
click at [389, 8] on input "text" at bounding box center [414, 5] width 86 height 7
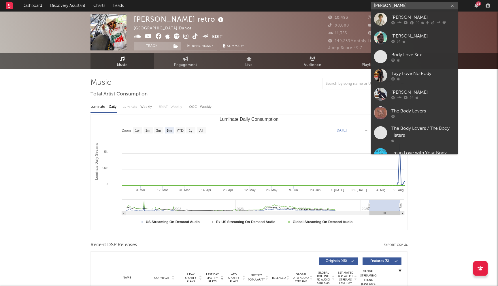
type input "[PERSON_NAME]"
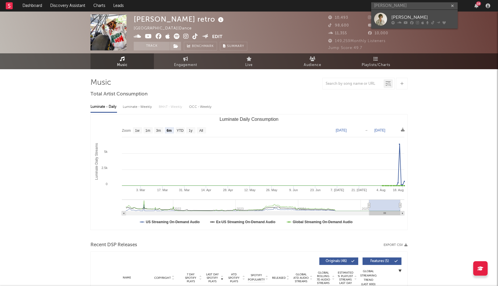
click at [410, 13] on link "[PERSON_NAME]" at bounding box center [414, 19] width 86 height 19
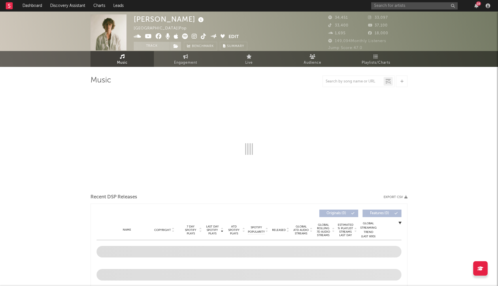
select select "6m"
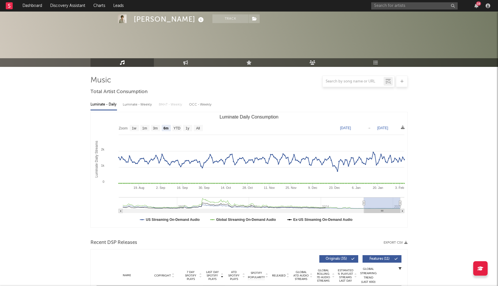
scroll to position [177, 0]
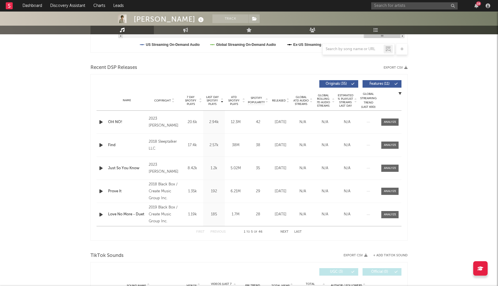
click at [288, 231] on button "Next" at bounding box center [284, 231] width 8 height 3
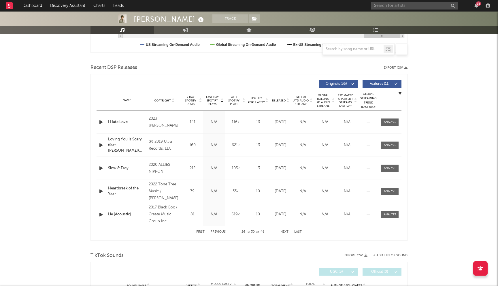
click at [288, 231] on button "Next" at bounding box center [284, 231] width 8 height 3
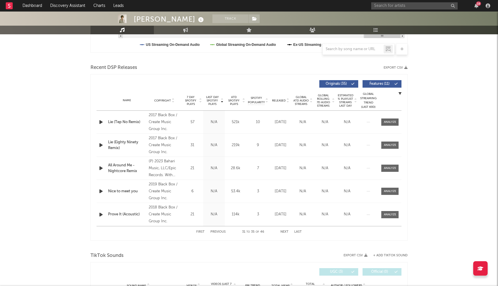
click at [288, 231] on button "Next" at bounding box center [284, 231] width 8 height 3
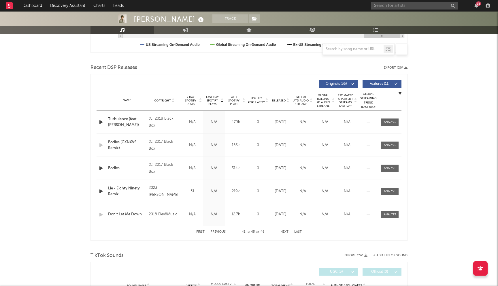
click at [222, 231] on button "Previous" at bounding box center [217, 231] width 15 height 3
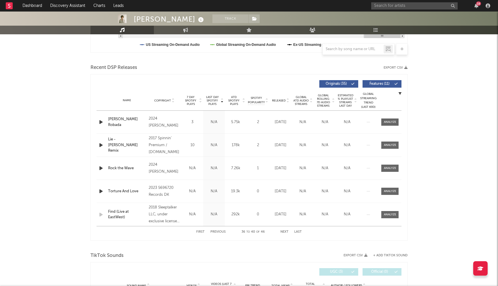
click at [103, 122] on icon "button" at bounding box center [101, 121] width 6 height 7
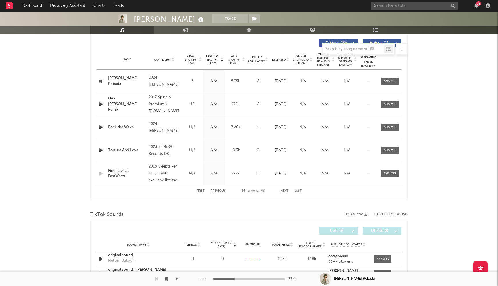
scroll to position [243, 0]
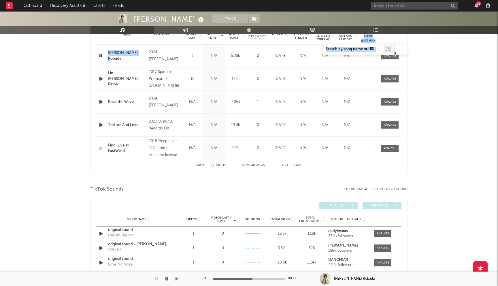
drag, startPoint x: 141, startPoint y: 54, endPoint x: 137, endPoint y: 56, distance: 3.4
click at [137, 56] on div "Music Total Artist Consumption Luminate - Daily Luminate - Weekly BMAT - Weekly…" at bounding box center [248, 200] width 317 height 732
click at [65, 67] on div "Cody Lovaas Track United States | Pop Edit Track Benchmark Summary 34,451 33,09…" at bounding box center [249, 188] width 498 height 841
drag, startPoint x: 107, startPoint y: 56, endPoint x: 139, endPoint y: 55, distance: 32.0
click at [139, 55] on div "Name Inocencia Robada" at bounding box center [127, 55] width 41 height 11
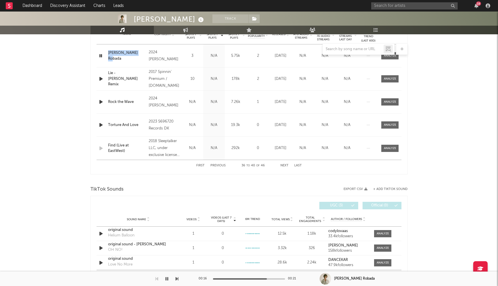
copy div "Inocencia Robada"
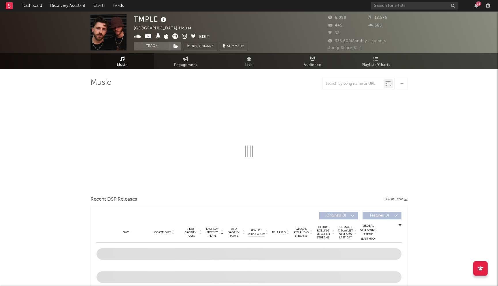
select select "6m"
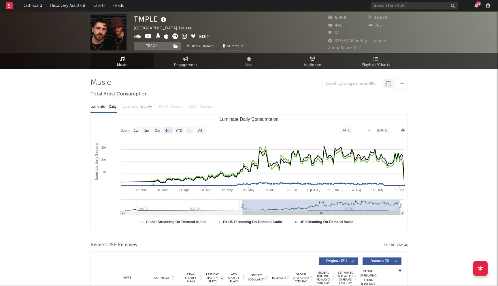
click at [185, 36] on icon at bounding box center [184, 36] width 5 height 6
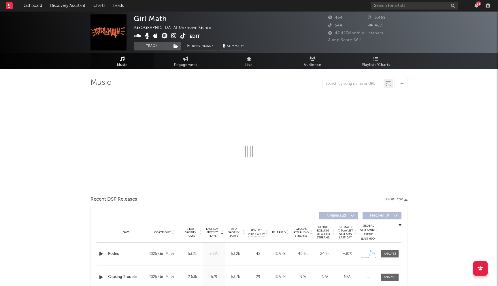
select select "1w"
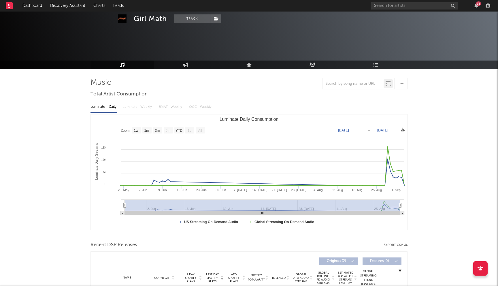
scroll to position [48, 0]
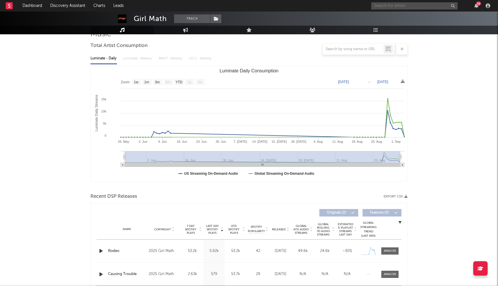
click at [397, 8] on input "text" at bounding box center [414, 5] width 86 height 7
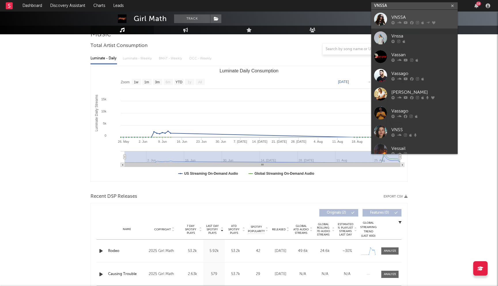
type input "VNSSA"
click at [417, 23] on icon at bounding box center [417, 22] width 3 height 3
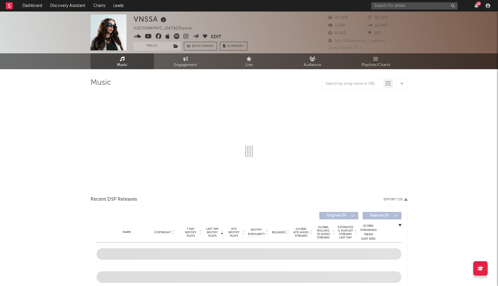
select select "6m"
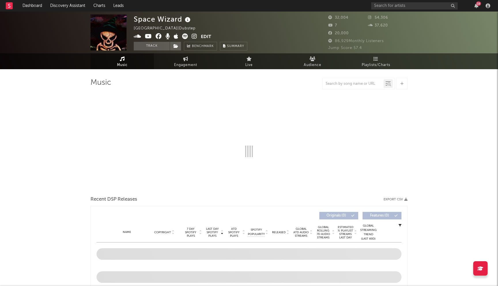
select select "6m"
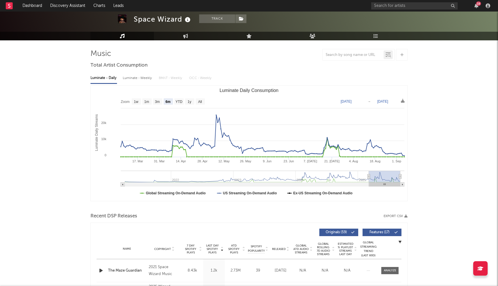
scroll to position [16, 0]
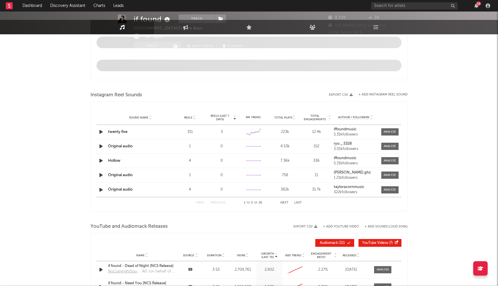
select select "6m"
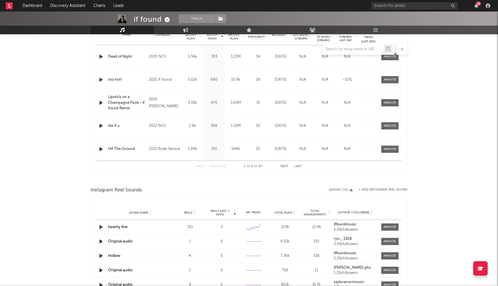
scroll to position [256, 0]
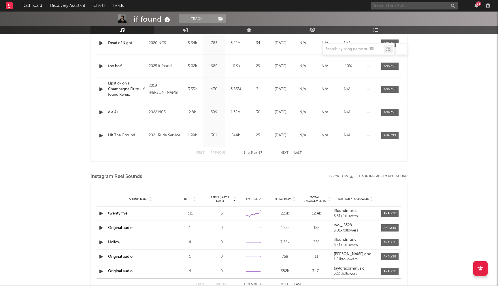
click at [400, 5] on input "text" at bounding box center [414, 5] width 86 height 7
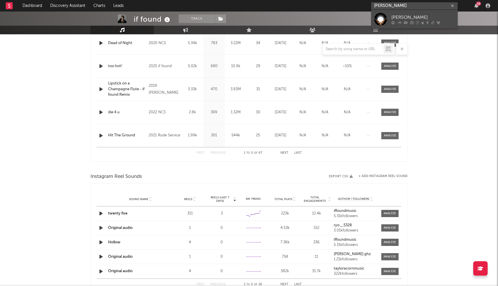
type input "princess superstar"
click at [413, 14] on div "Princess Superstar" at bounding box center [422, 17] width 63 height 7
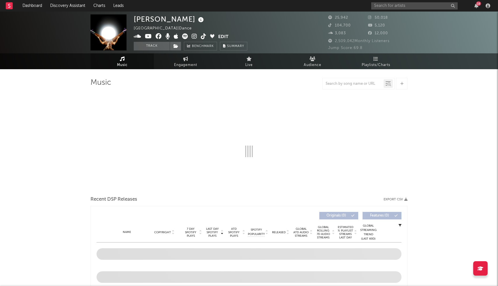
select select "6m"
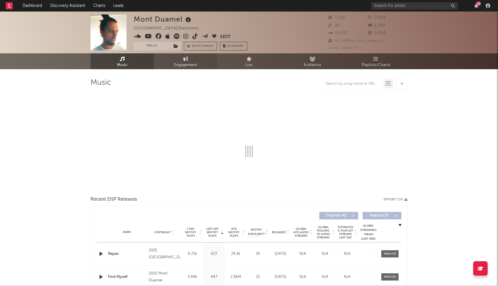
select select "6m"
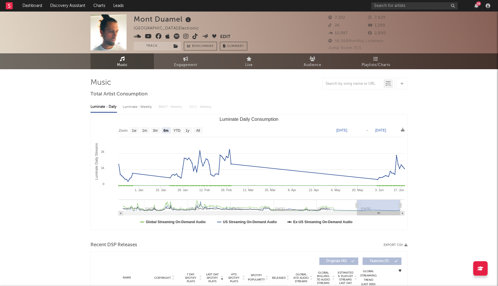
click at [156, 38] on icon at bounding box center [159, 36] width 6 height 6
